Goal: Transaction & Acquisition: Purchase product/service

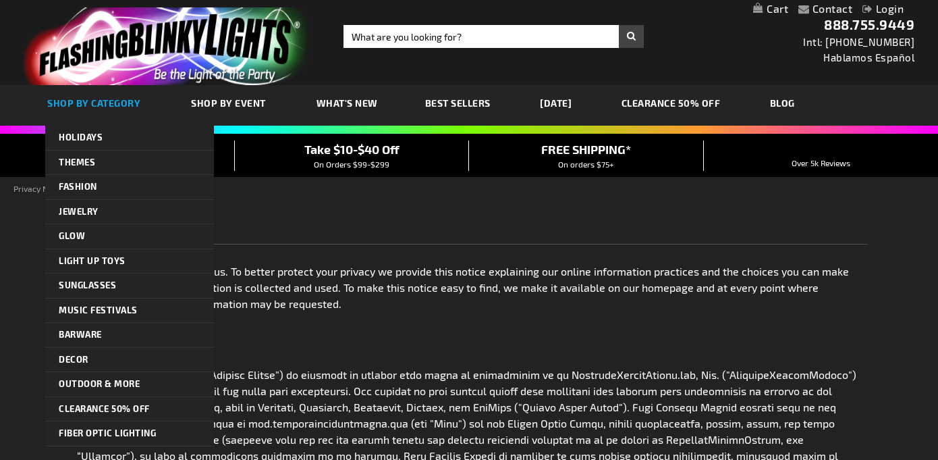
click at [136, 100] on span "SHOP BY CATEGORY" at bounding box center [93, 102] width 93 height 11
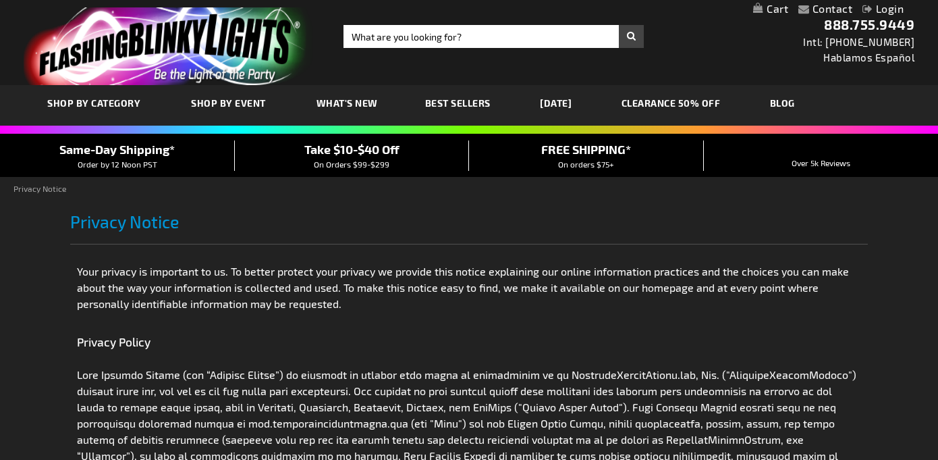
click at [146, 15] on img "store logo" at bounding box center [168, 46] width 289 height 78
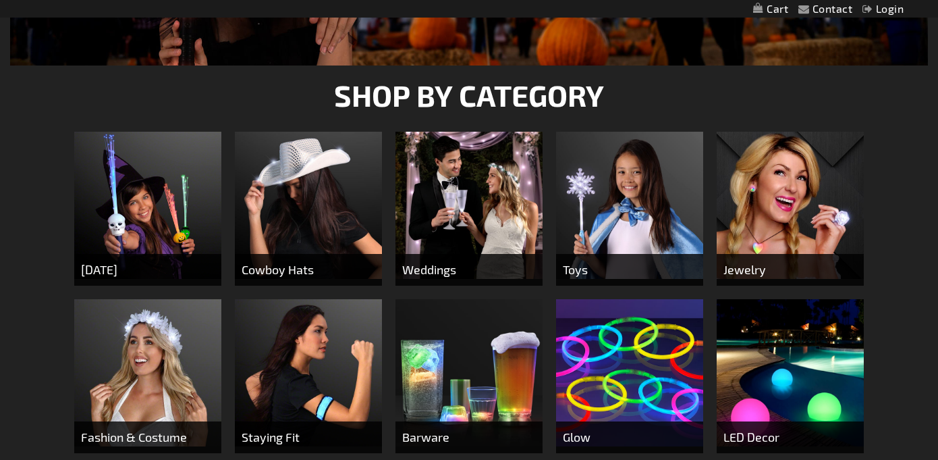
scroll to position [473, 0]
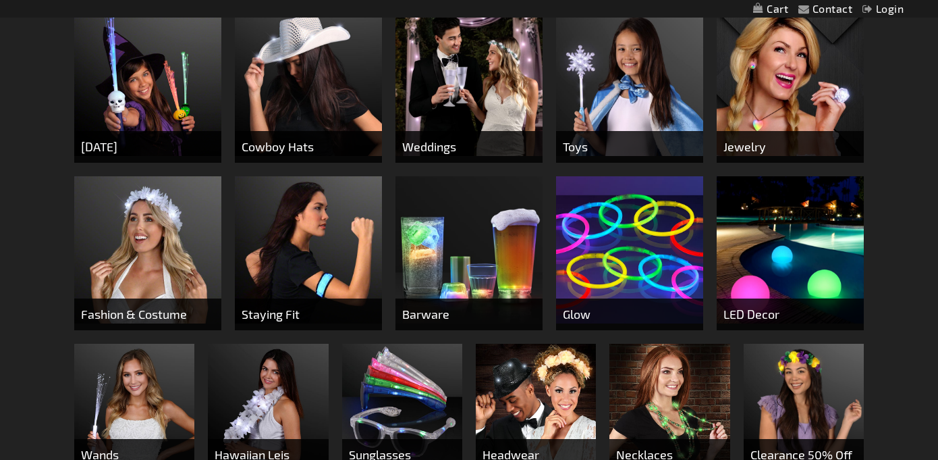
click at [491, 89] on img at bounding box center [468, 82] width 147 height 147
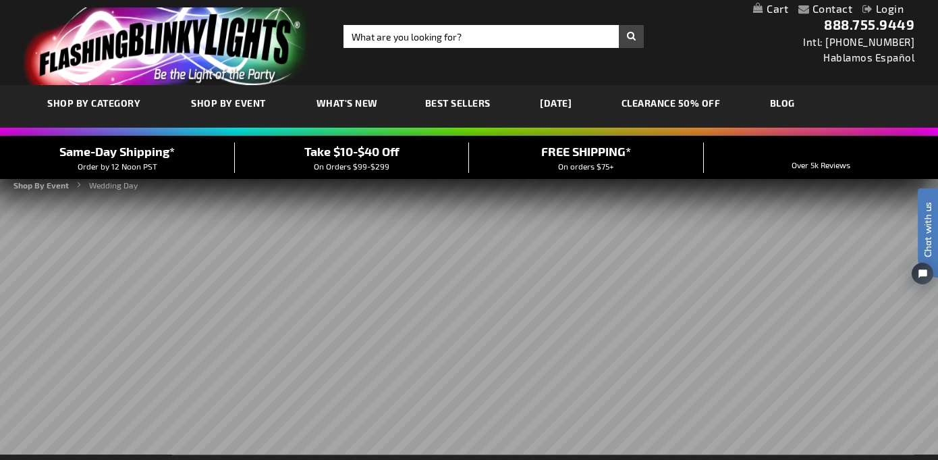
scroll to position [446, 0]
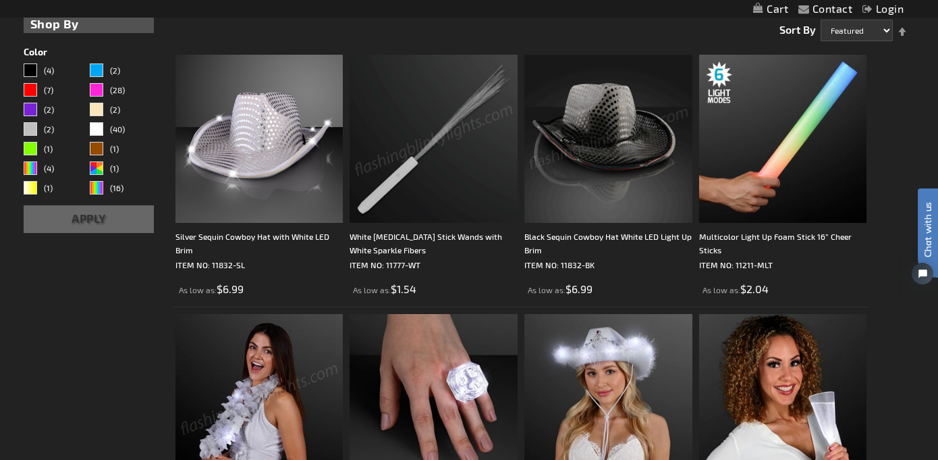
click at [385, 139] on img at bounding box center [434, 139] width 168 height 168
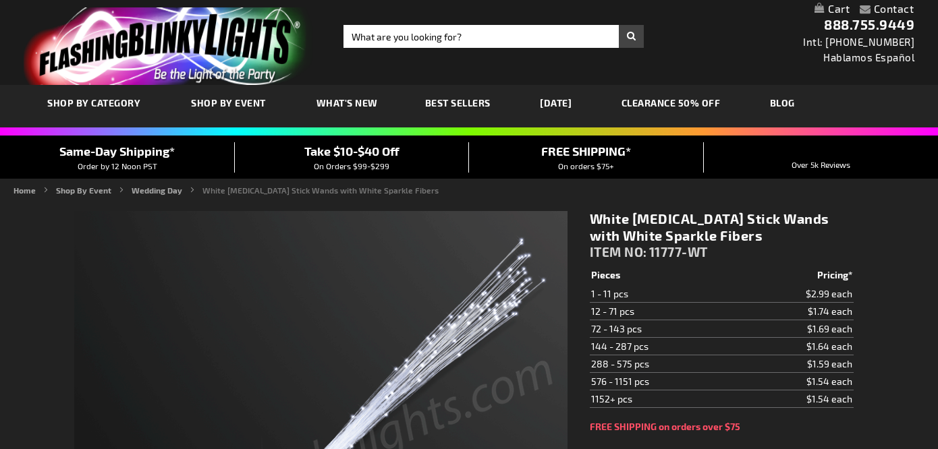
type input "5646"
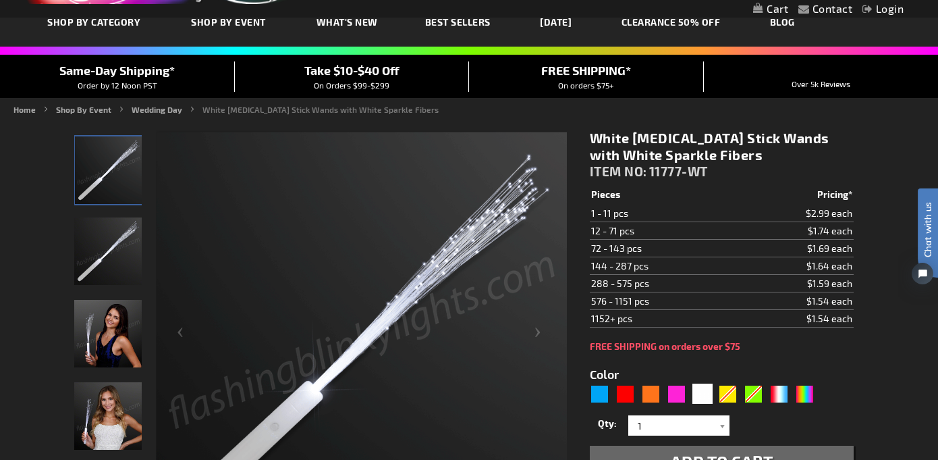
scroll to position [54, 0]
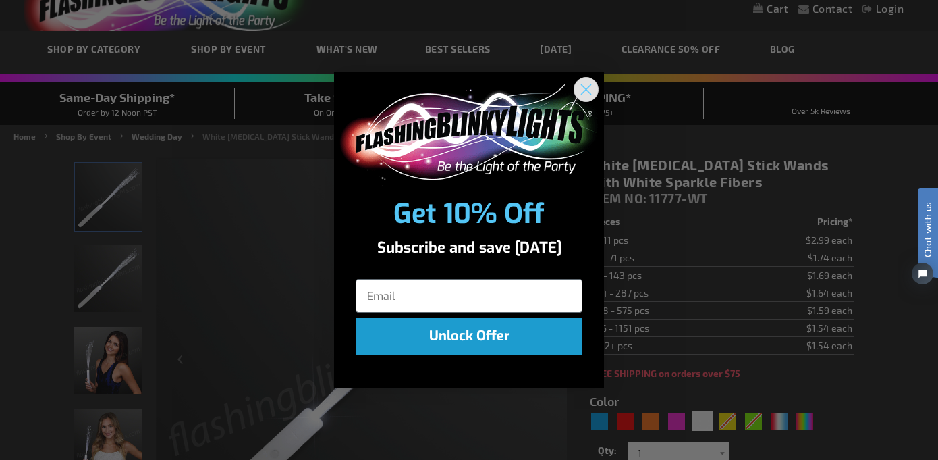
click at [586, 86] on circle "Close dialog" at bounding box center [586, 89] width 22 height 22
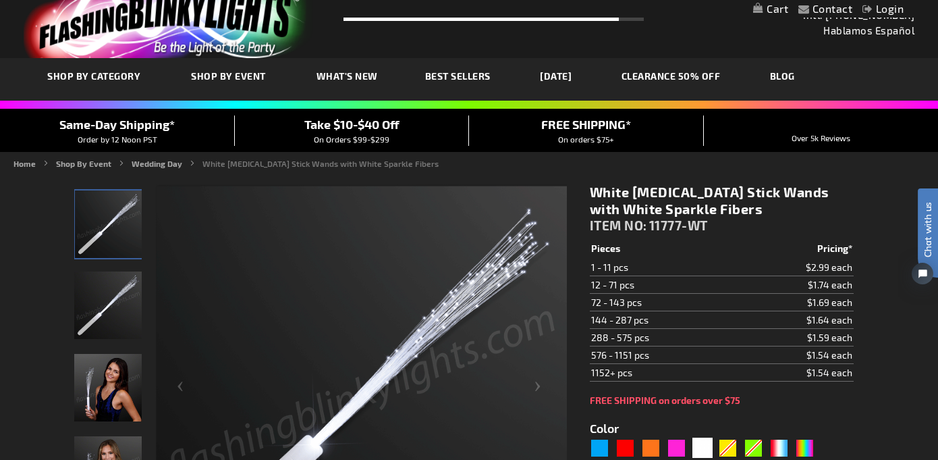
scroll to position [0, 0]
